Goal: Information Seeking & Learning: Learn about a topic

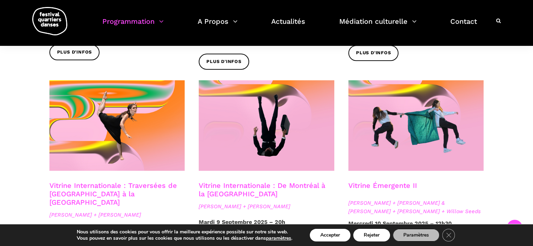
scroll to position [554, 0]
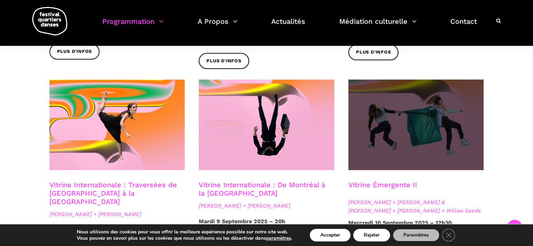
click at [460, 130] on span at bounding box center [416, 125] width 136 height 91
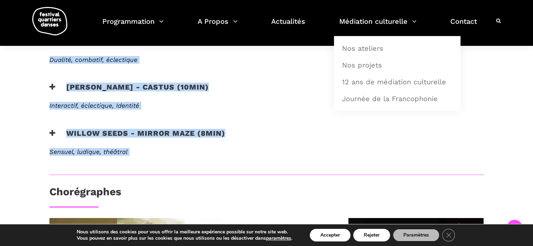
scroll to position [273, 0]
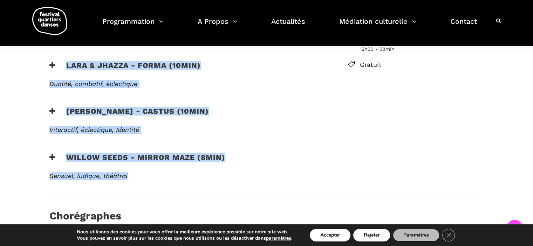
drag, startPoint x: 42, startPoint y: 127, endPoint x: 293, endPoint y: 150, distance: 252.0
click at [293, 150] on div "Au programme Anna Vauquier - Le prix de la douleur (10min) Expressivité, physic…" at bounding box center [187, 89] width 290 height 219
copy div "Anna Vauquier - Le prix de la douleur (10min) Expressivité, physicalité, intime…"
